Goal: Information Seeking & Learning: Learn about a topic

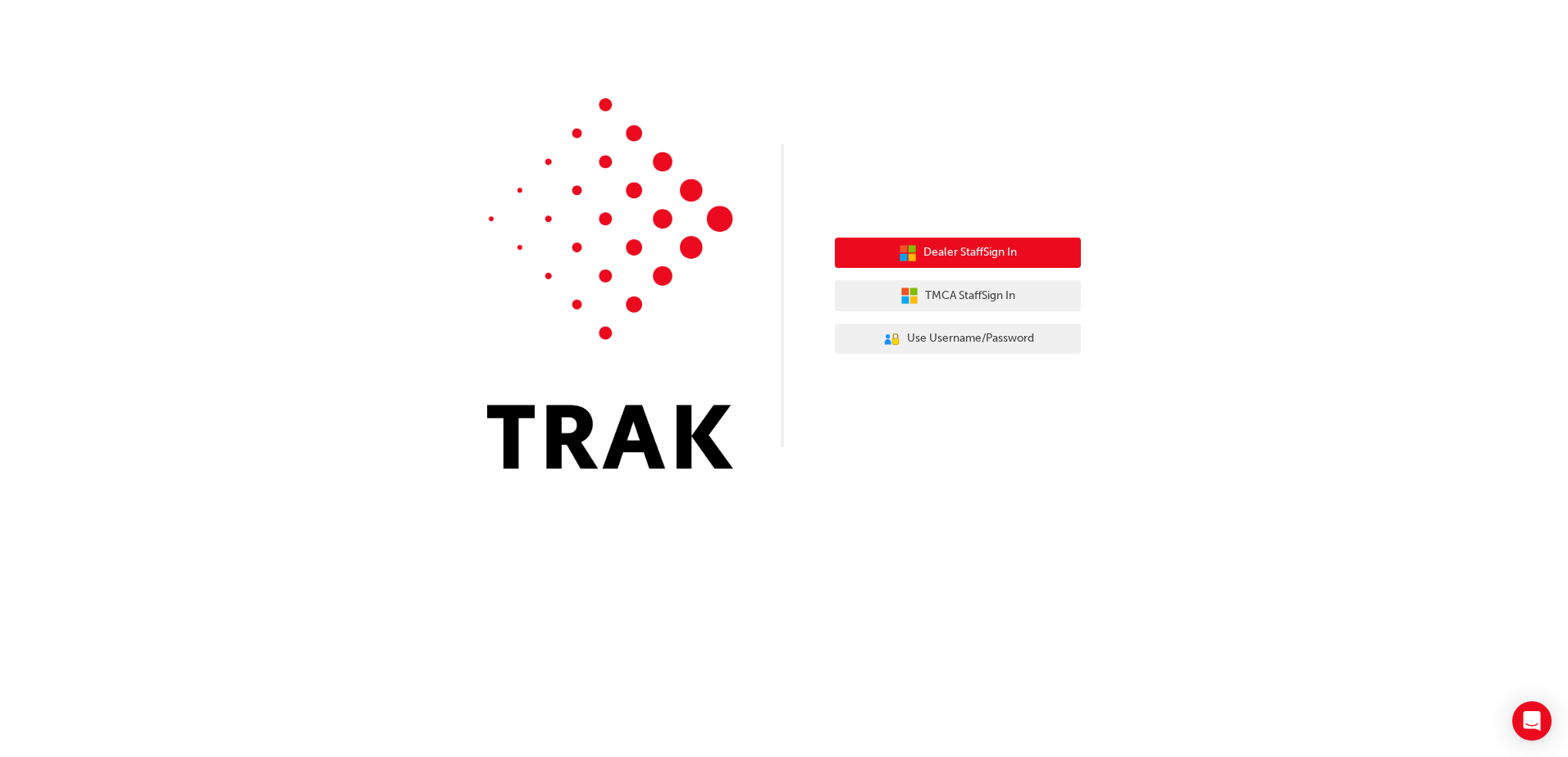
click at [943, 251] on span "Dealer Staff Sign In" at bounding box center [970, 253] width 93 height 19
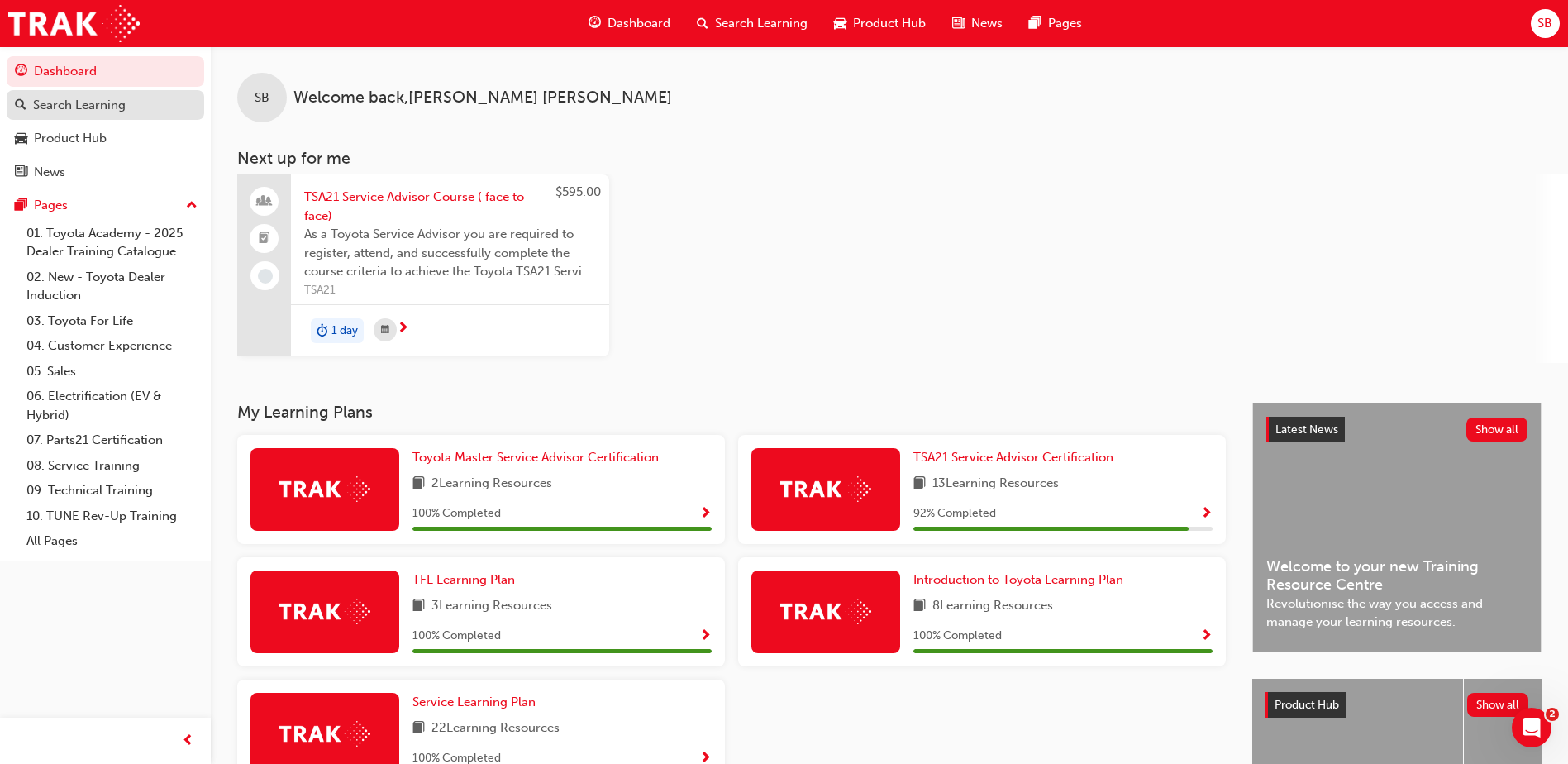
click at [79, 111] on div "Search Learning" at bounding box center [79, 106] width 92 height 19
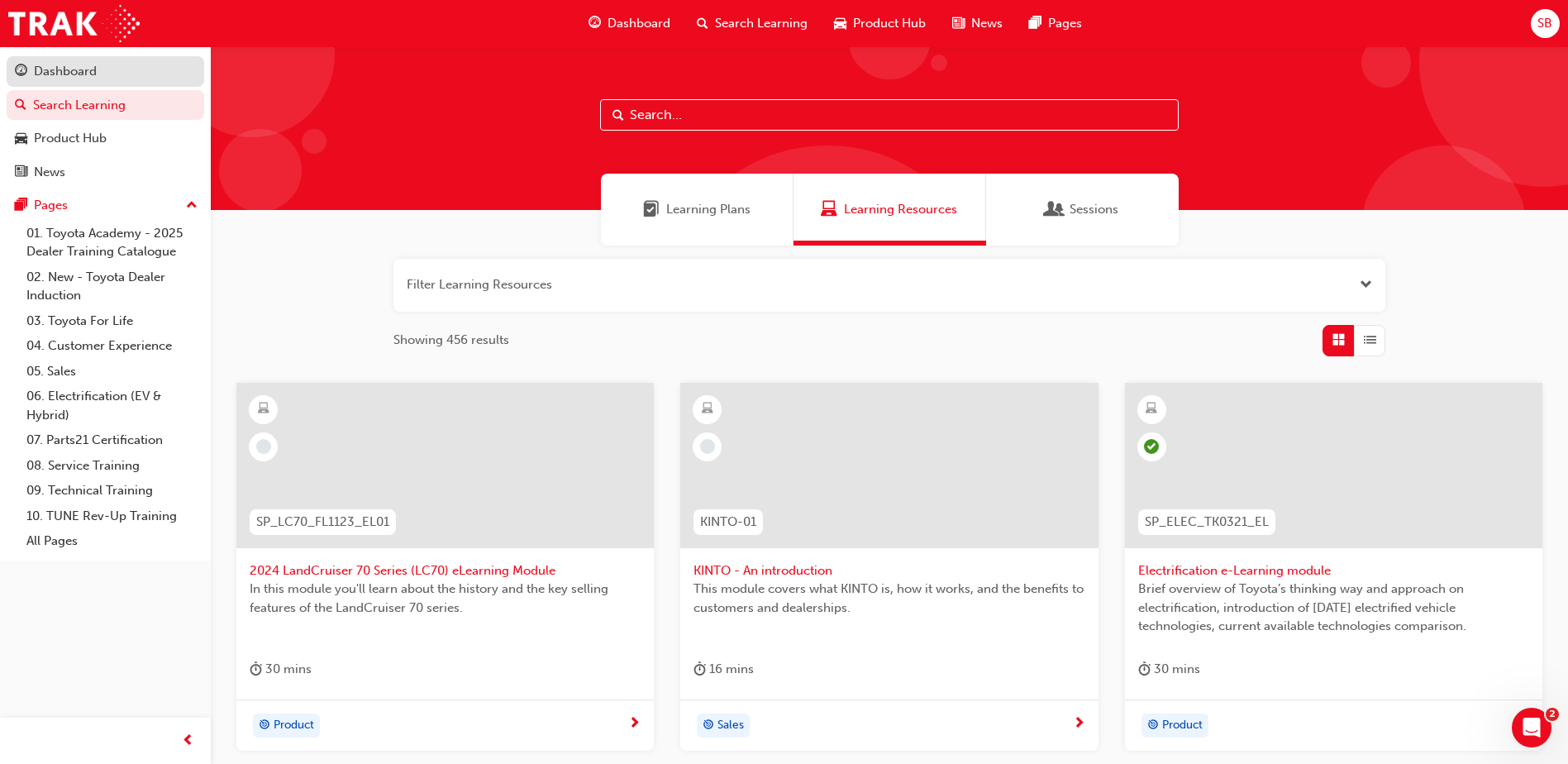
click at [92, 63] on div "Dashboard" at bounding box center [65, 72] width 63 height 19
